Goal: Task Accomplishment & Management: Manage account settings

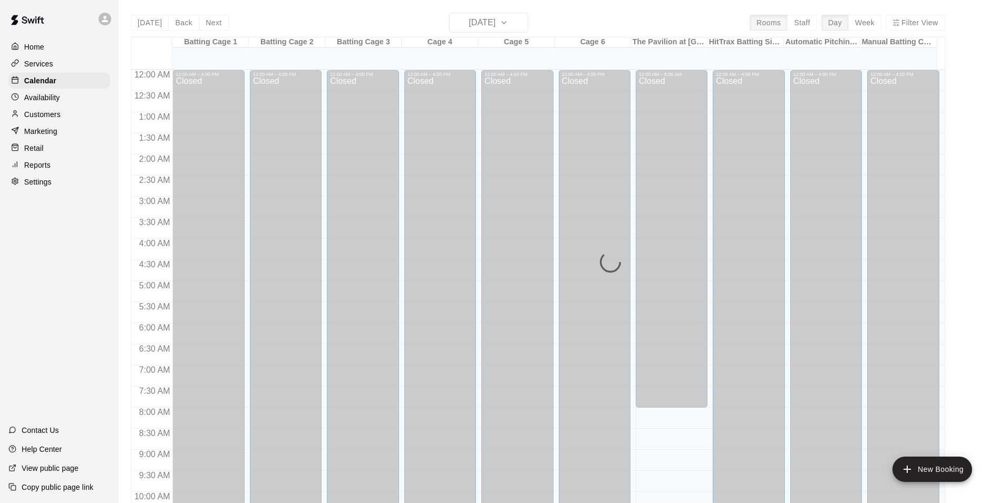
scroll to position [519, 0]
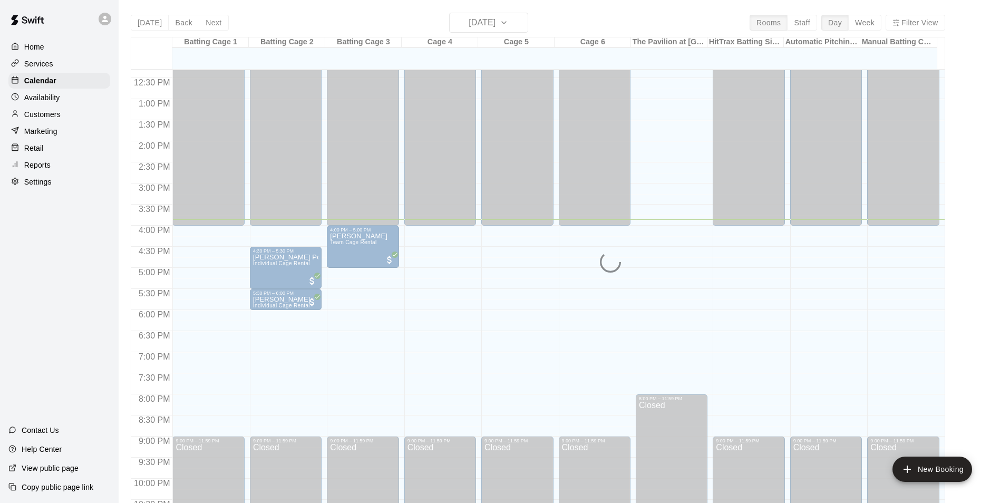
click at [689, 315] on div "12:00 AM – 8:00 AM Closed 8:00 PM – 11:59 PM Closed" at bounding box center [671, 57] width 72 height 1012
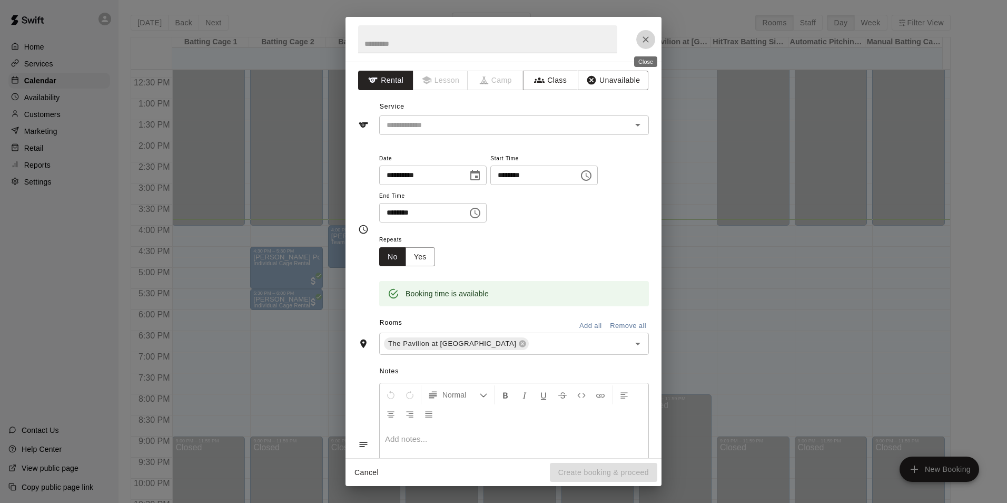
click at [644, 41] on icon "Close" at bounding box center [646, 39] width 6 height 6
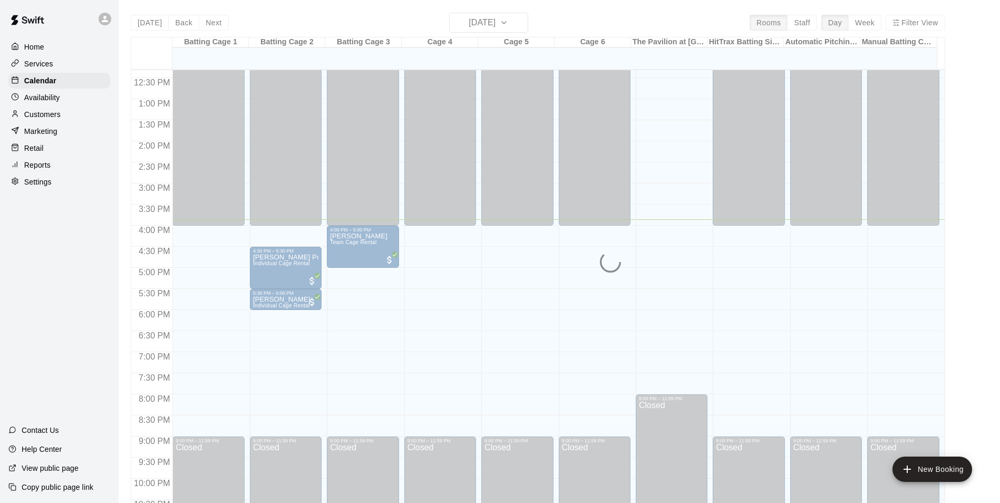
click at [959, 293] on main "Today Back Next Monday Oct 13 Rooms Staff Day Week Filter View Batting Cage 1 1…" at bounding box center [559, 264] width 873 height 503
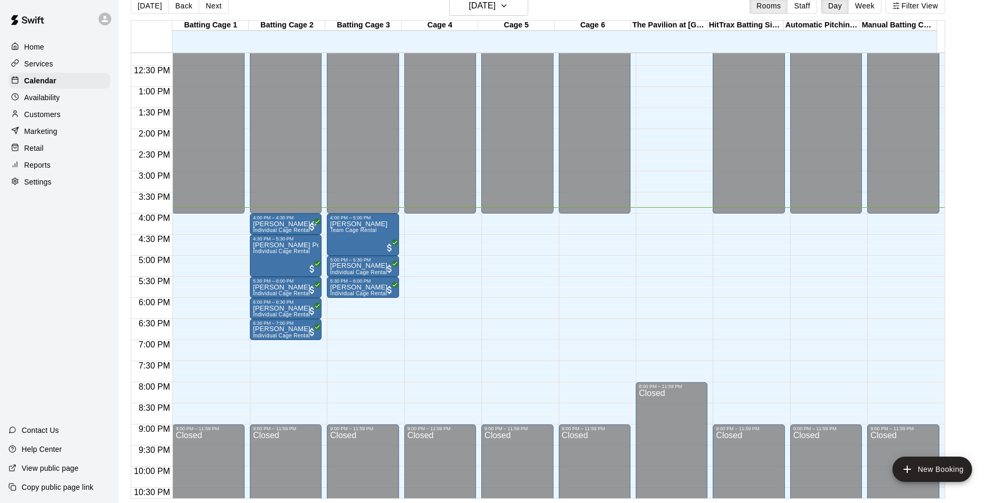
scroll to position [515, 0]
click at [105, 17] on icon at bounding box center [105, 19] width 6 height 6
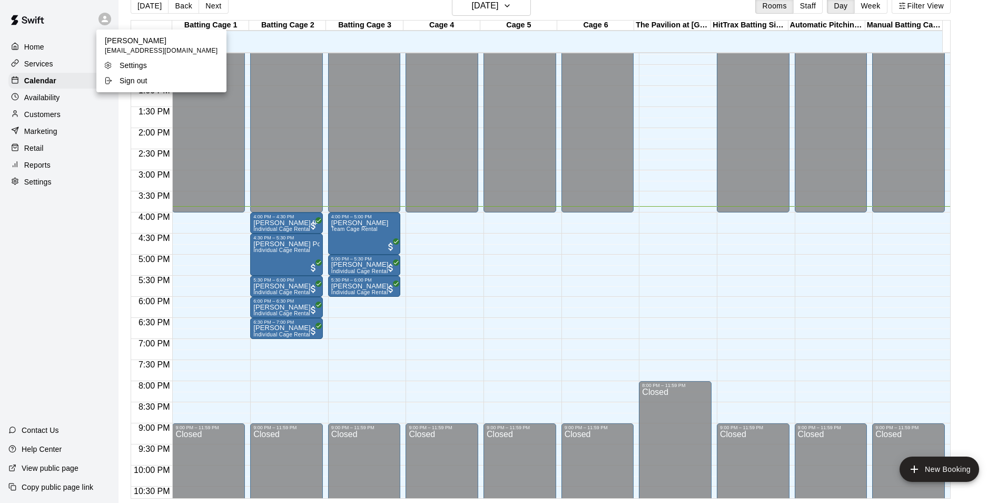
click at [137, 84] on p "Sign out" at bounding box center [134, 80] width 28 height 11
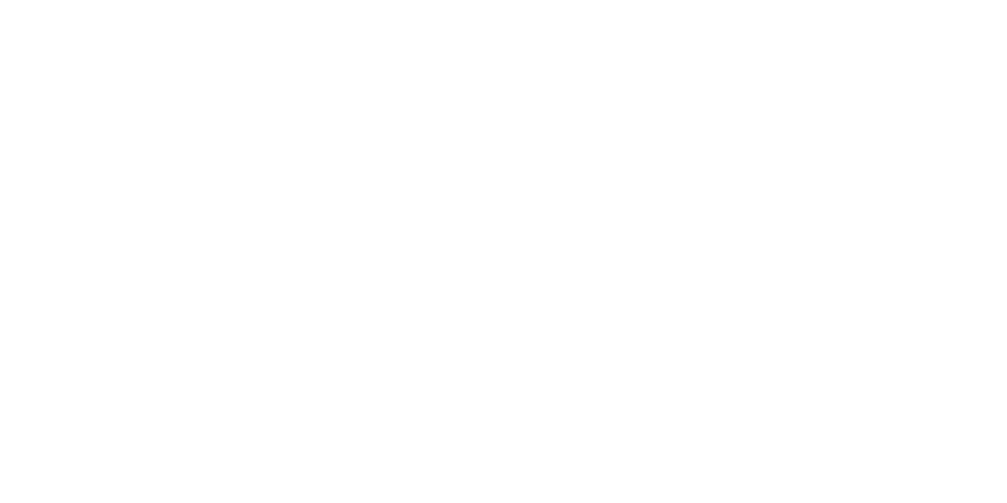
scroll to position [0, 0]
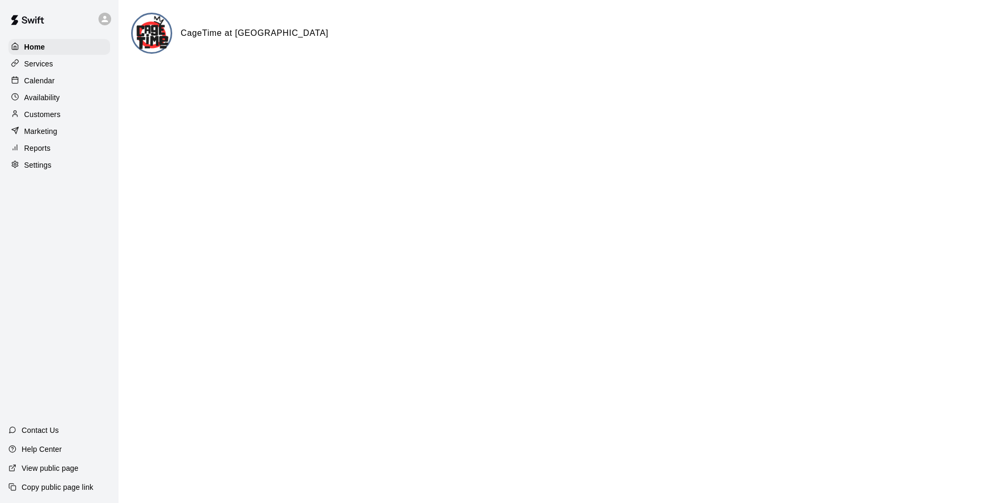
click at [32, 74] on div "Calendar" at bounding box center [59, 81] width 102 height 16
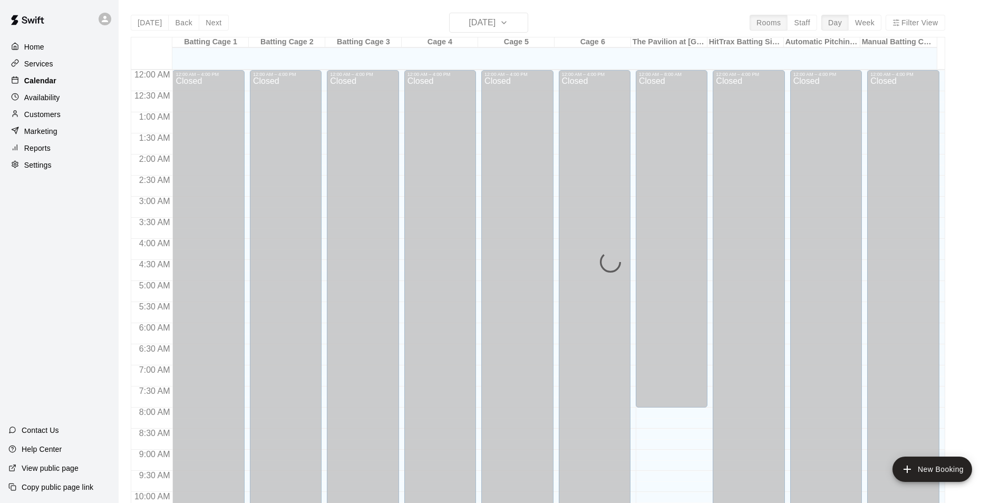
scroll to position [535, 0]
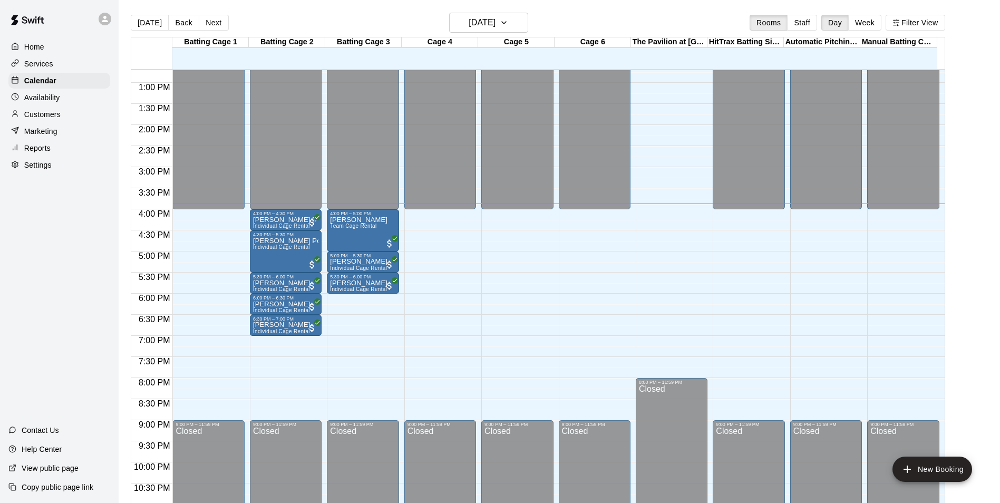
click at [111, 23] on div at bounding box center [107, 18] width 22 height 21
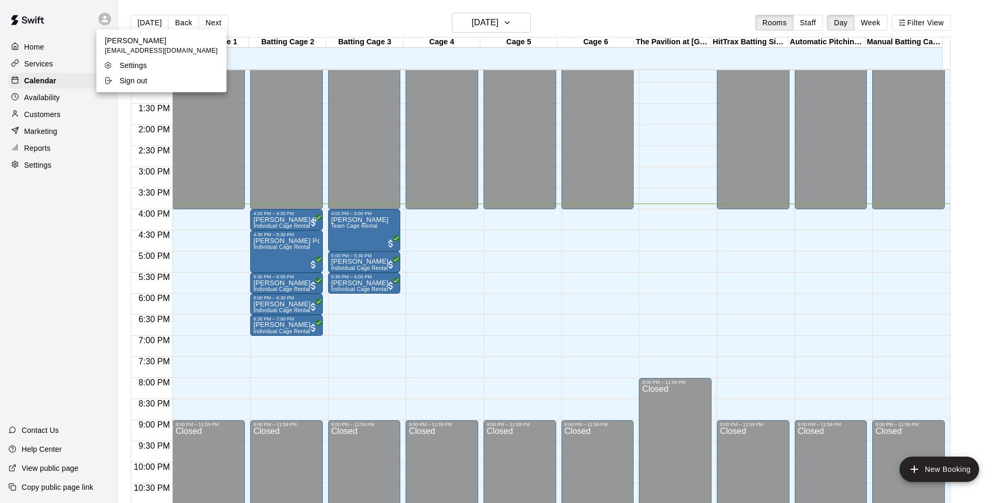
click at [79, 194] on div at bounding box center [503, 251] width 1007 height 503
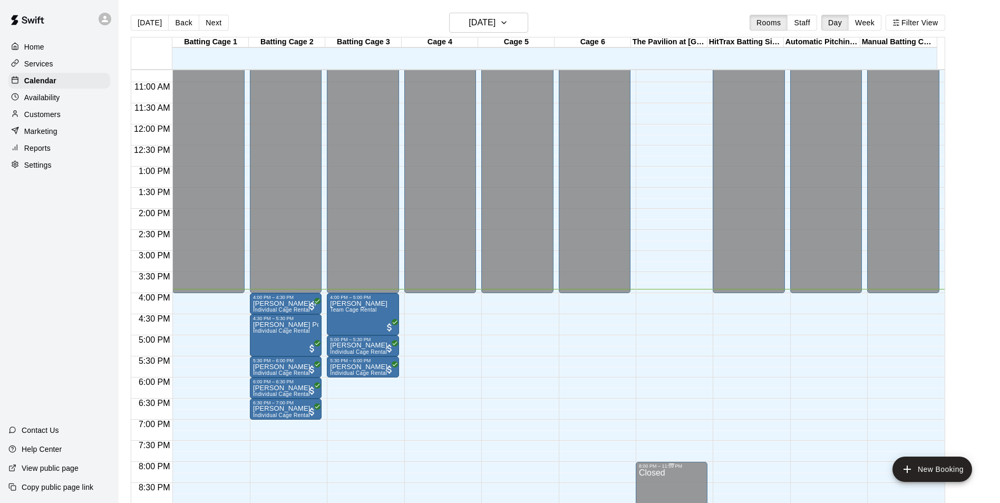
scroll to position [430, 0]
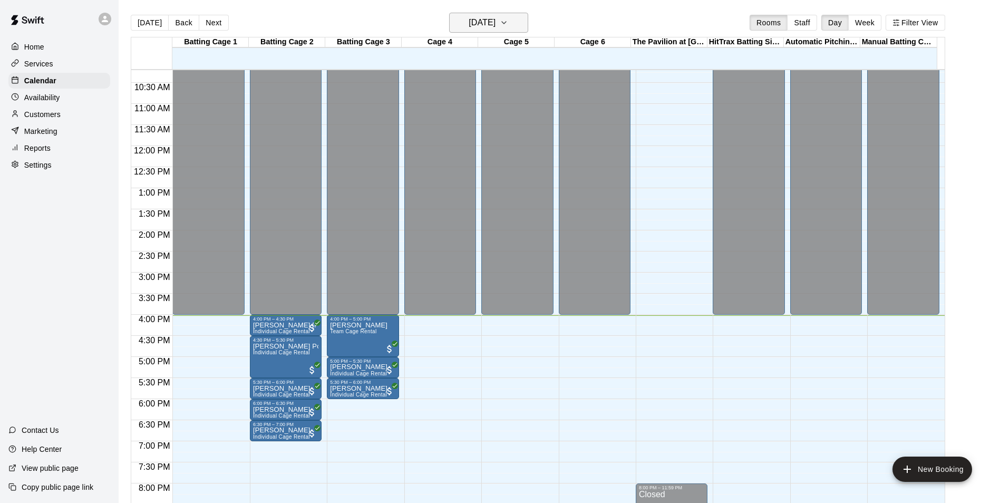
click at [491, 21] on h6 "[DATE]" at bounding box center [481, 22] width 27 height 15
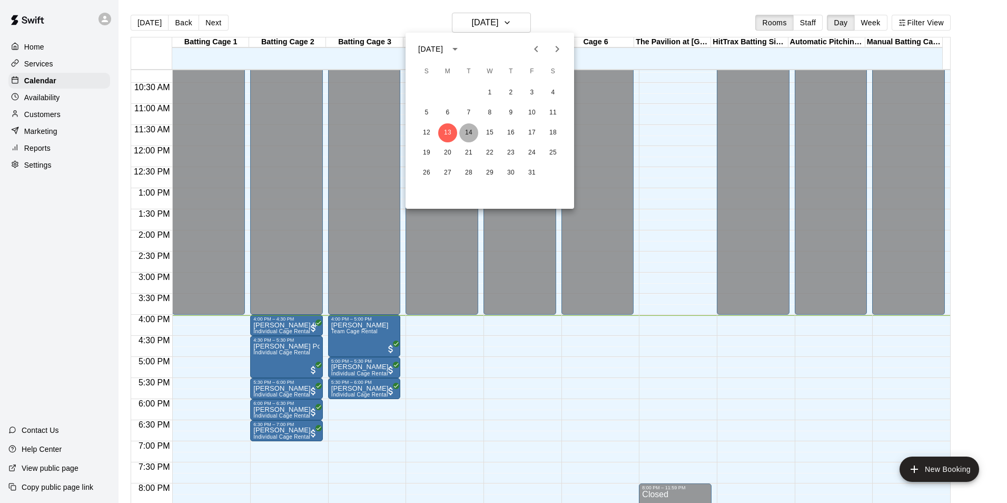
click at [469, 132] on button "14" at bounding box center [468, 132] width 19 height 19
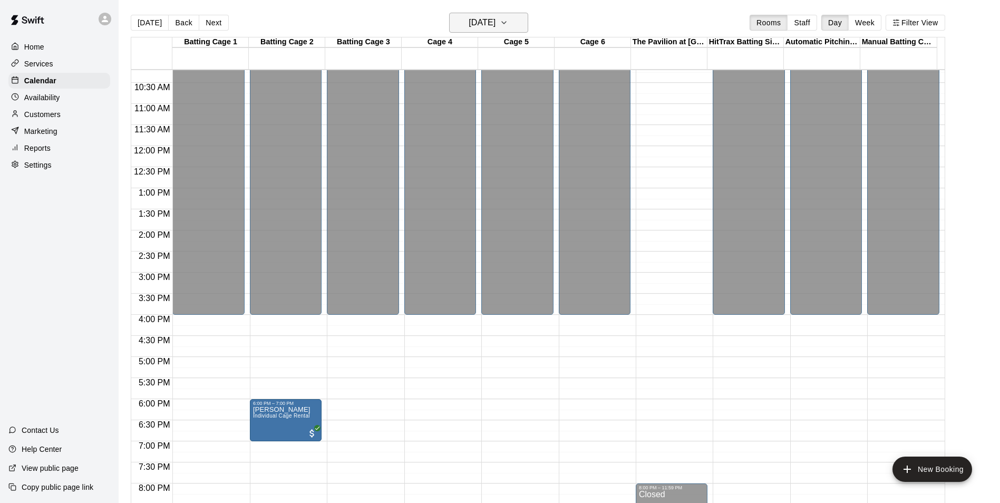
click at [486, 15] on h6 "Tuesday Oct 14" at bounding box center [481, 22] width 27 height 15
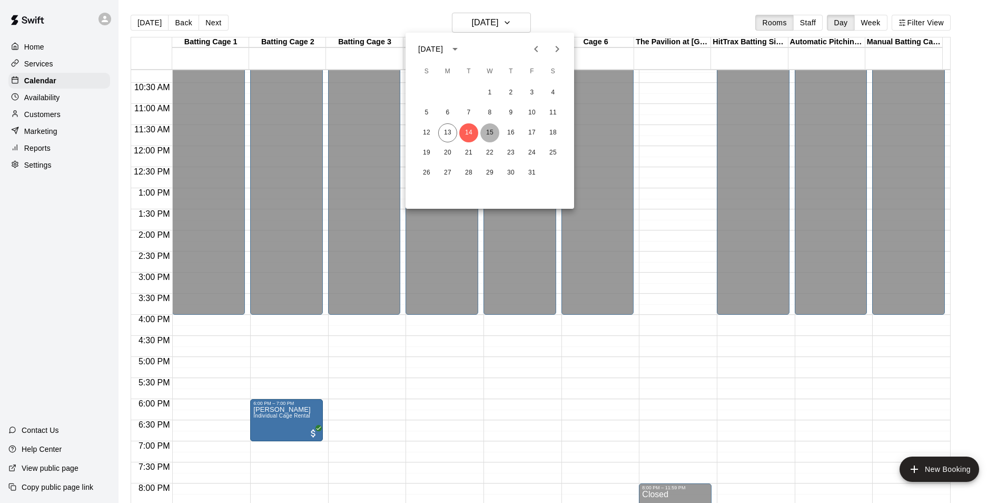
click at [488, 133] on button "15" at bounding box center [490, 132] width 19 height 19
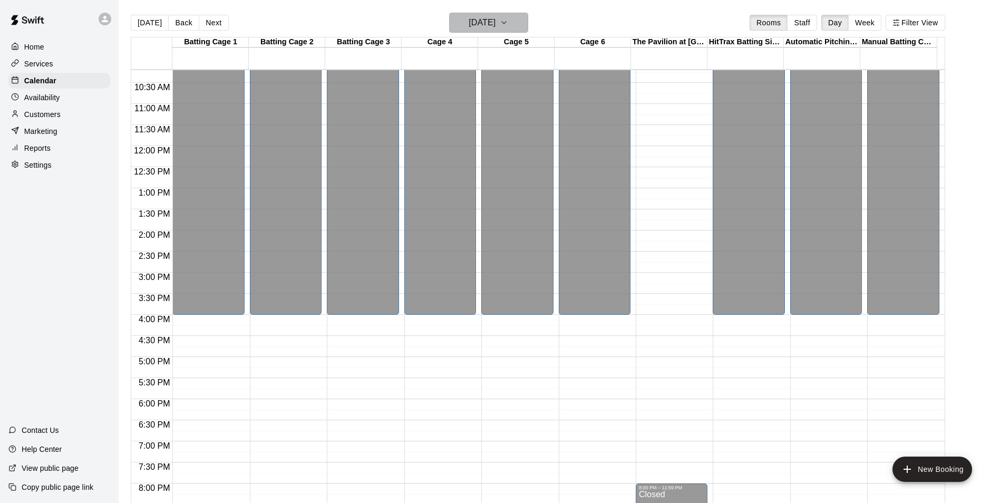
click at [468, 23] on h6 "Wednesday Oct 15" at bounding box center [481, 22] width 27 height 15
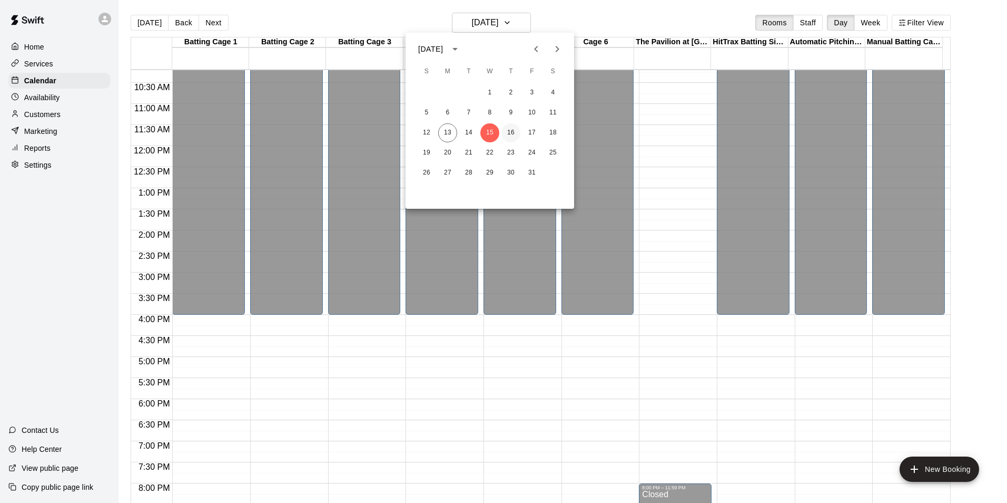
click at [513, 130] on button "16" at bounding box center [511, 132] width 19 height 19
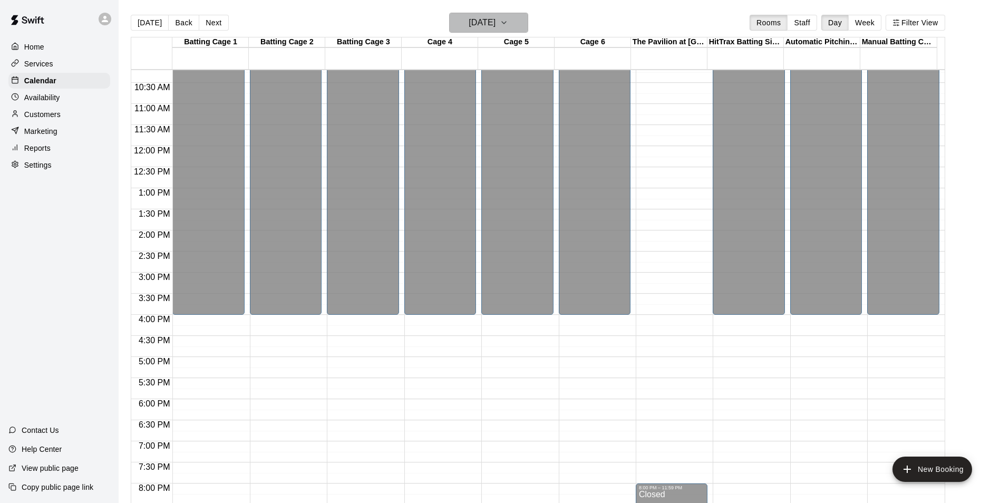
drag, startPoint x: 493, startPoint y: 22, endPoint x: 493, endPoint y: 28, distance: 6.8
click at [493, 28] on h6 "Thursday Oct 16" at bounding box center [481, 22] width 27 height 15
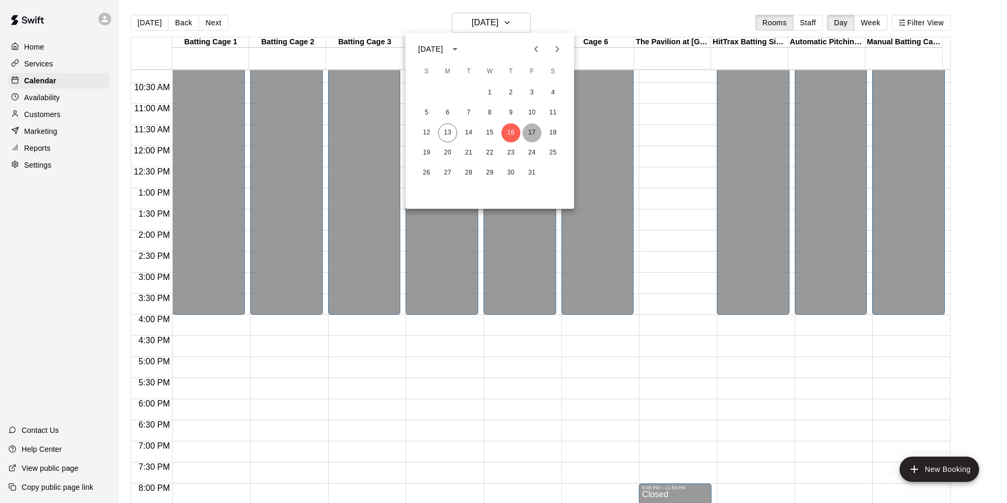
click at [533, 126] on button "17" at bounding box center [532, 132] width 19 height 19
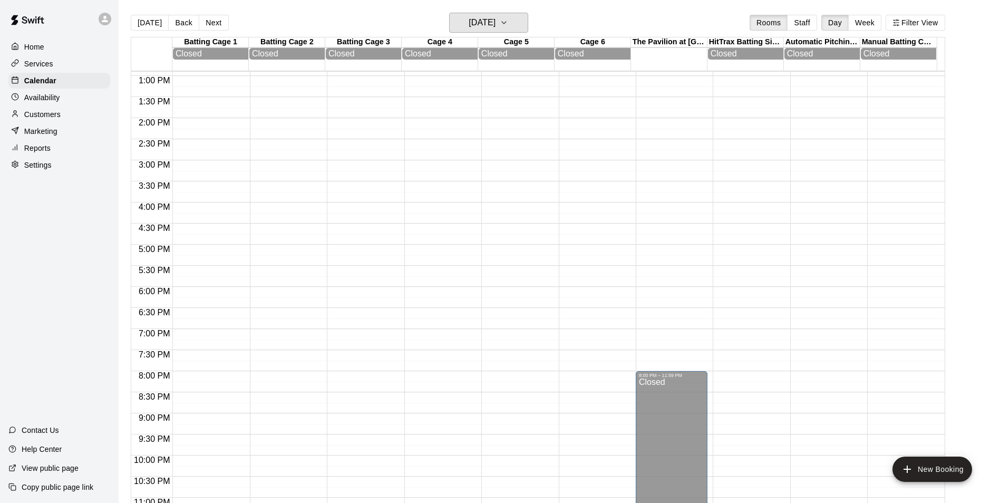
scroll to position [571, 0]
click at [473, 23] on h6 "Friday Oct 17" at bounding box center [481, 22] width 27 height 15
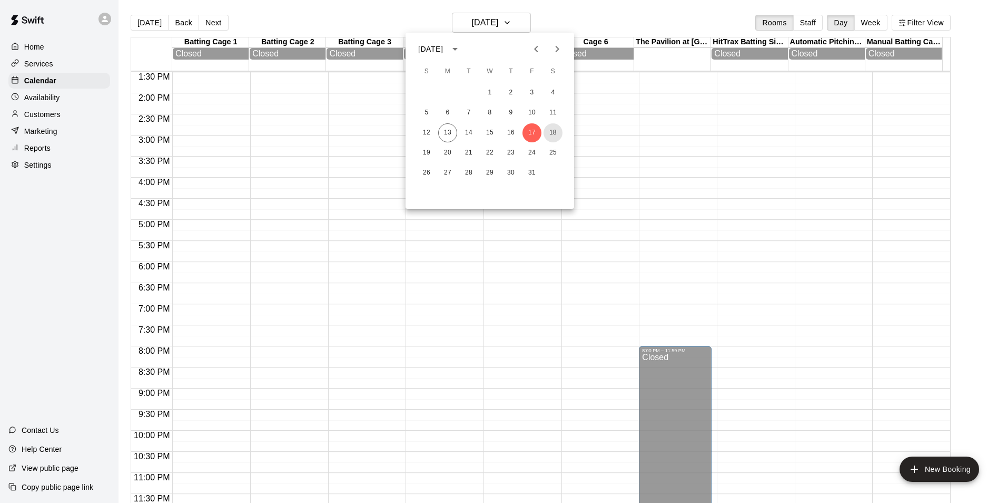
click at [547, 124] on div "12 13 14 15 16 17 18" at bounding box center [490, 132] width 169 height 19
click at [553, 130] on button "18" at bounding box center [553, 132] width 19 height 19
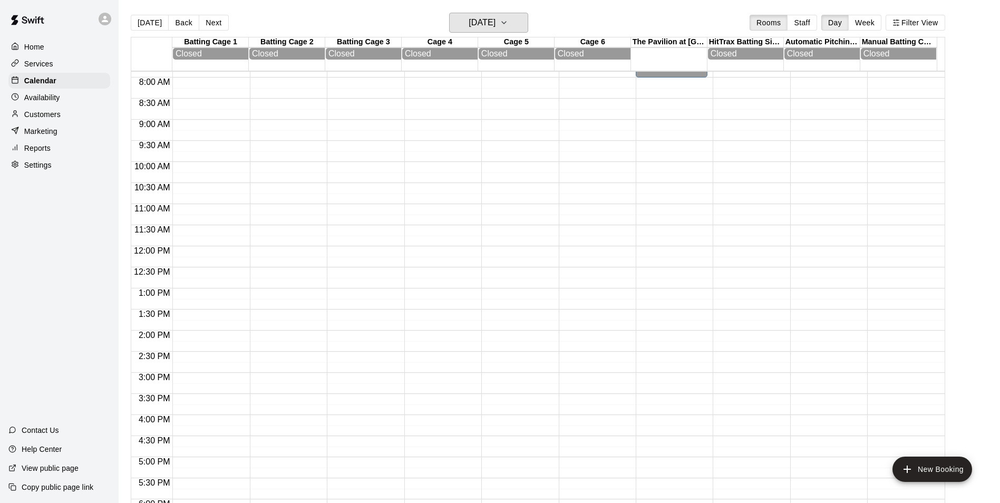
scroll to position [255, 0]
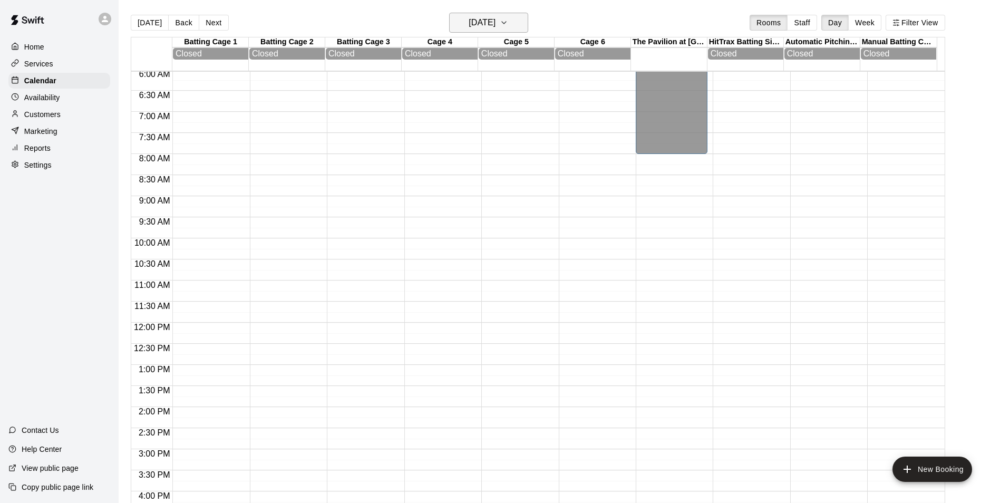
click at [495, 17] on h6 "Saturday Oct 18" at bounding box center [481, 22] width 27 height 15
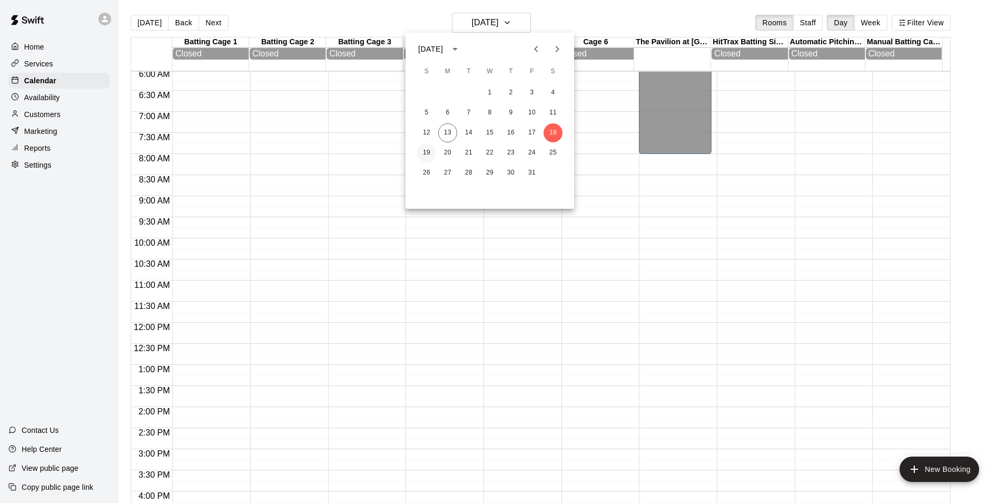
click at [428, 150] on button "19" at bounding box center [426, 152] width 19 height 19
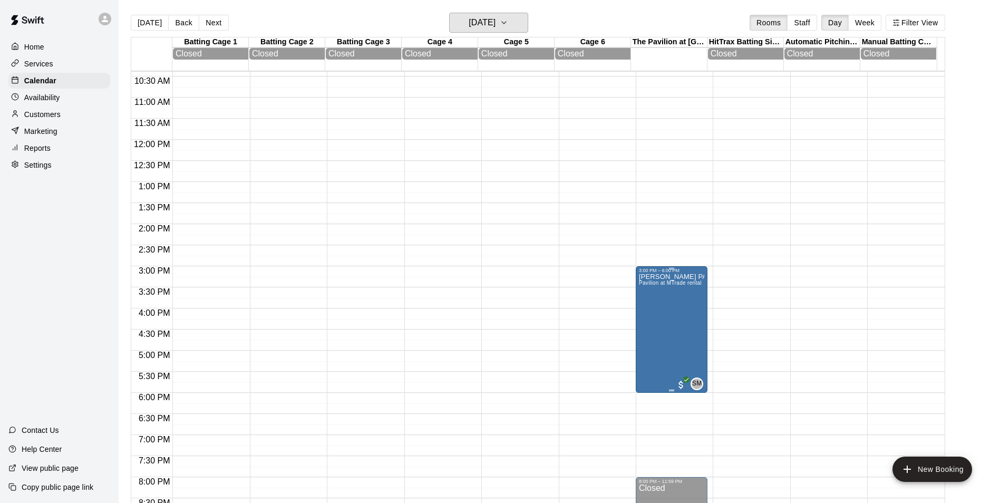
scroll to position [360, 0]
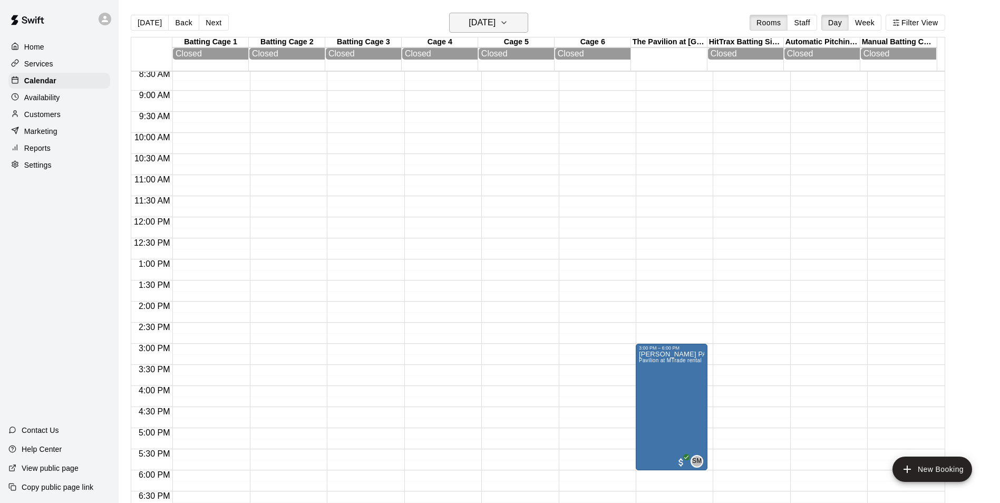
click at [468, 19] on h6 "Sunday Oct 19" at bounding box center [481, 22] width 27 height 15
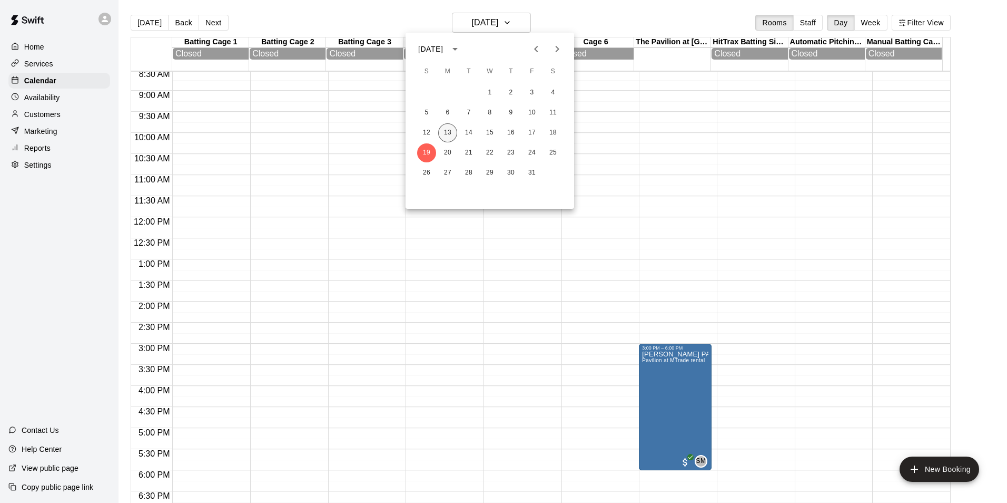
click at [444, 129] on button "13" at bounding box center [447, 132] width 19 height 19
